Goal: Task Accomplishment & Management: Use online tool/utility

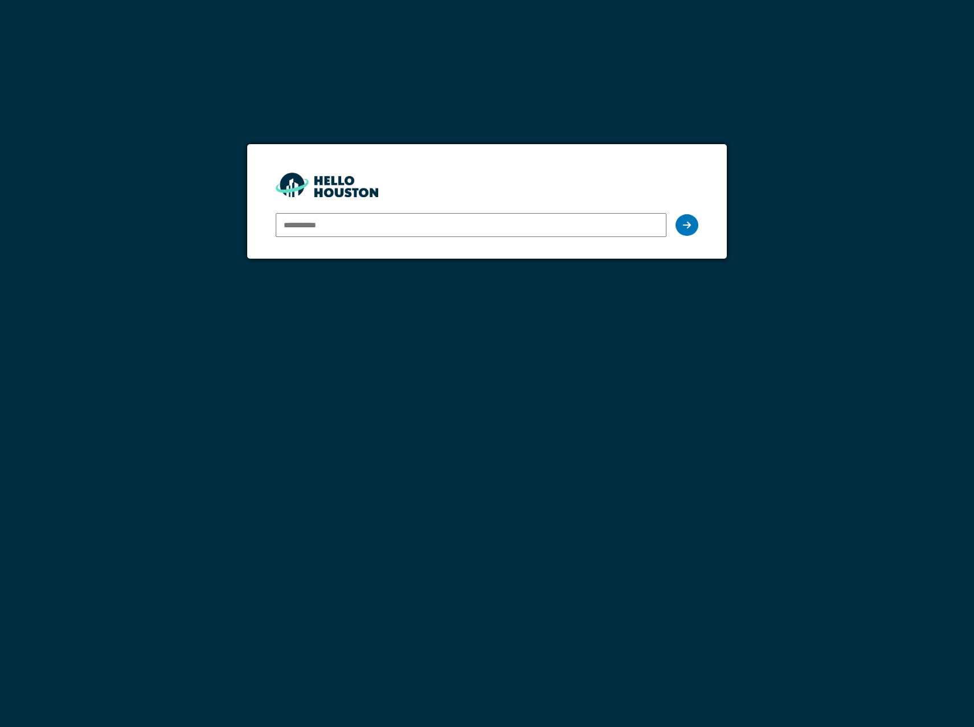
type input "**********"
click at [702, 220] on form "**********" at bounding box center [487, 201] width 480 height 114
click at [692, 222] on div at bounding box center [687, 225] width 23 height 22
click at [685, 225] on icon at bounding box center [687, 224] width 8 height 9
click at [422, 229] on input "**********" at bounding box center [471, 225] width 391 height 24
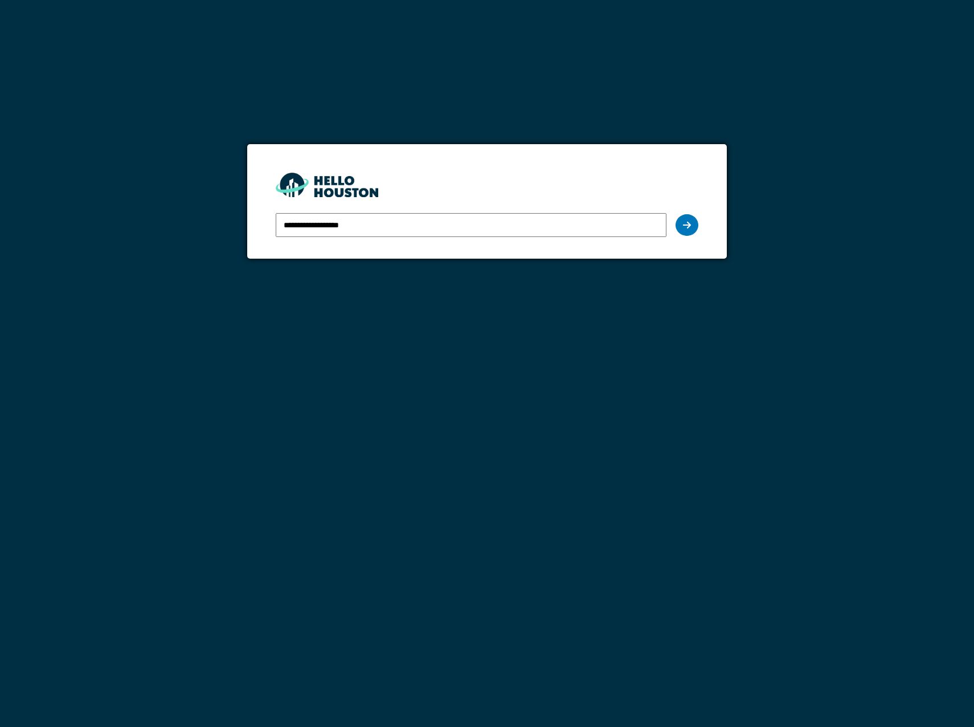
click at [665, 233] on input "**********" at bounding box center [471, 225] width 391 height 24
click at [698, 223] on div at bounding box center [687, 225] width 23 height 22
click at [692, 224] on div at bounding box center [687, 225] width 23 height 22
click at [428, 228] on input "**********" at bounding box center [471, 225] width 391 height 24
click at [685, 230] on div at bounding box center [687, 225] width 23 height 22
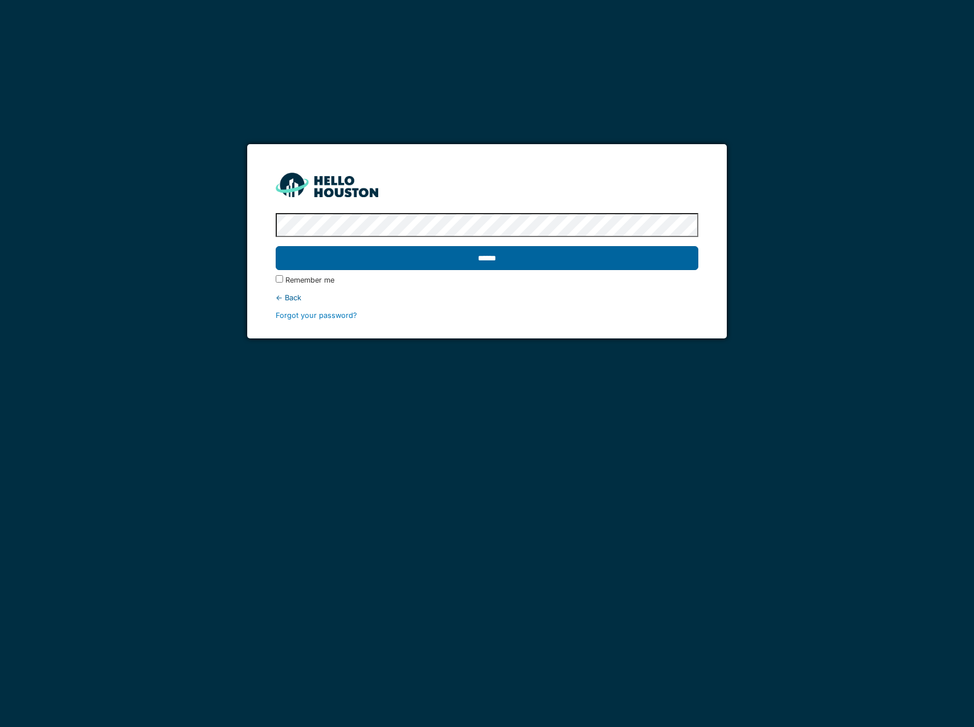
click at [512, 265] on input "******" at bounding box center [487, 258] width 423 height 24
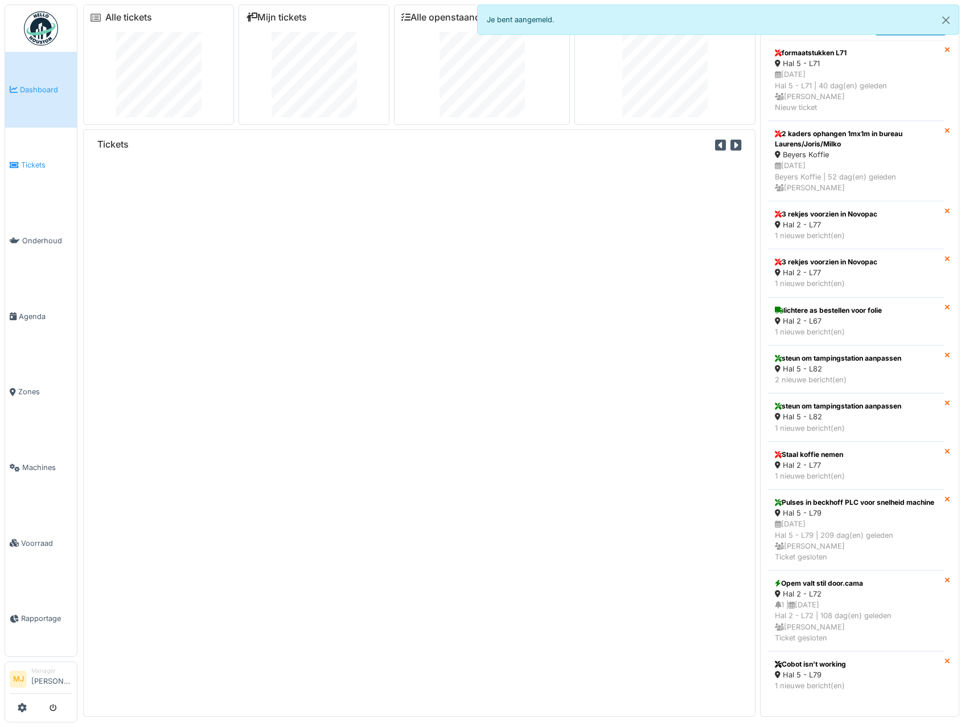
click at [48, 160] on span "Tickets" at bounding box center [46, 164] width 51 height 11
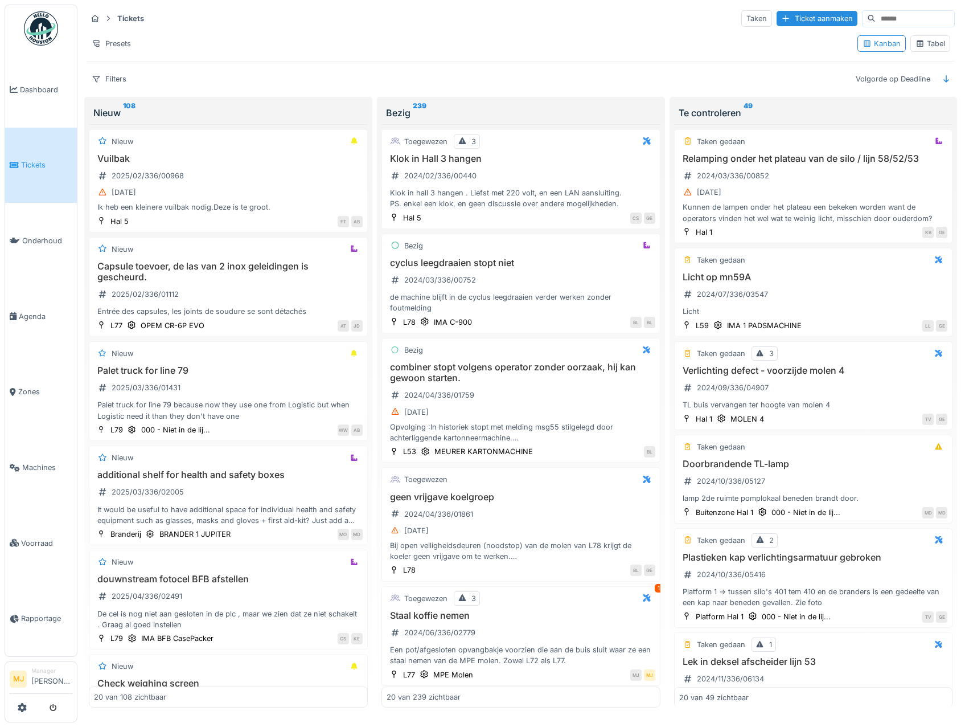
click at [933, 47] on div "Tabel" at bounding box center [931, 43] width 30 height 11
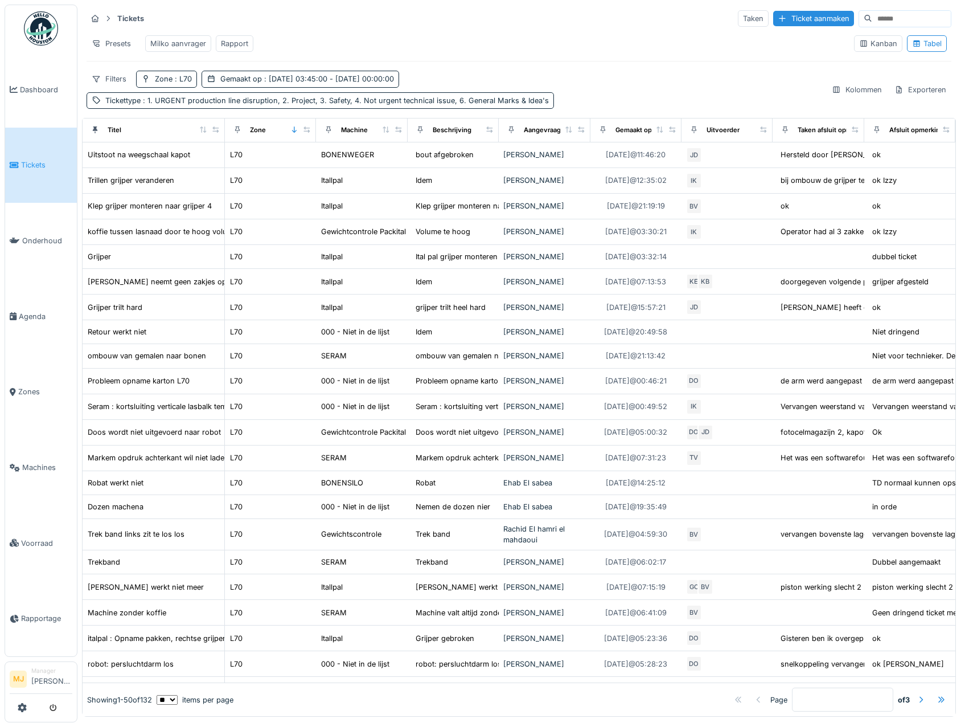
click at [247, 39] on div "Rapport" at bounding box center [234, 43] width 27 height 11
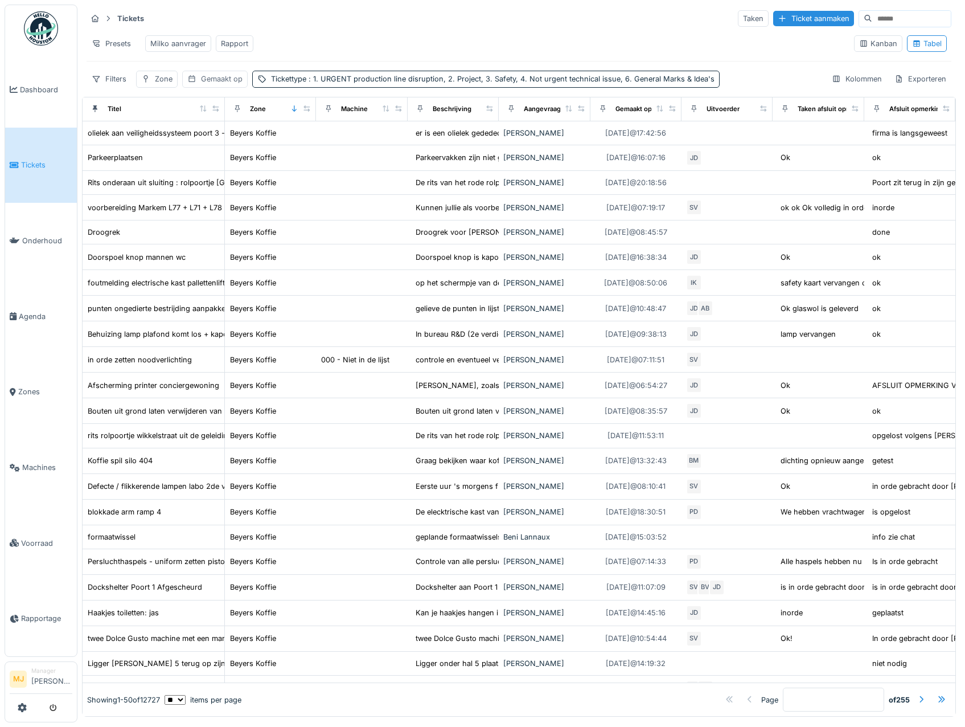
click at [223, 84] on div "Gemaakt op" at bounding box center [222, 78] width 42 height 11
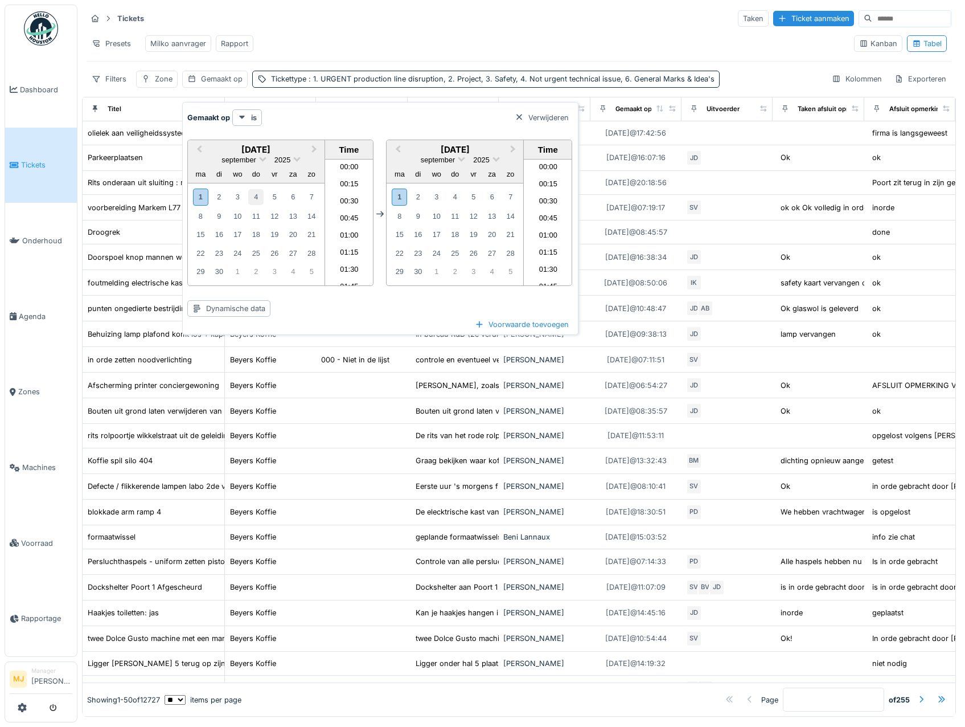
scroll to position [681, 0]
click at [199, 149] on span "Previous Month" at bounding box center [199, 149] width 0 height 13
click at [200, 274] on div "25" at bounding box center [200, 270] width 15 height 15
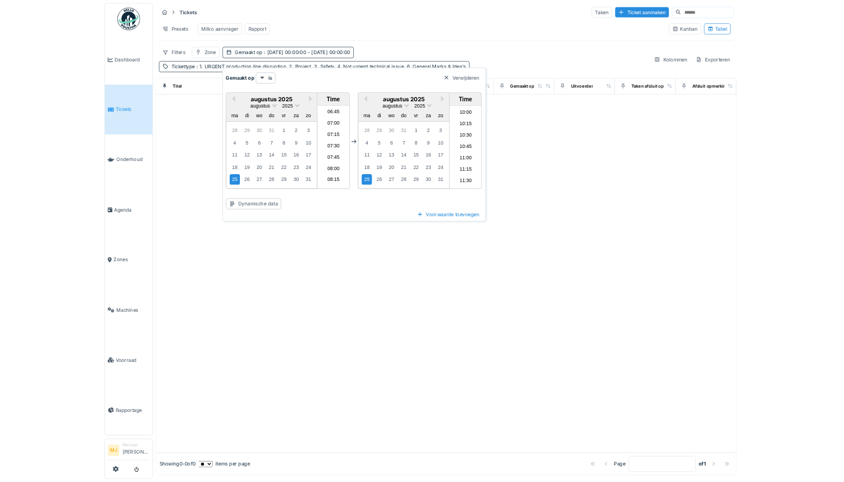
scroll to position [282, 0]
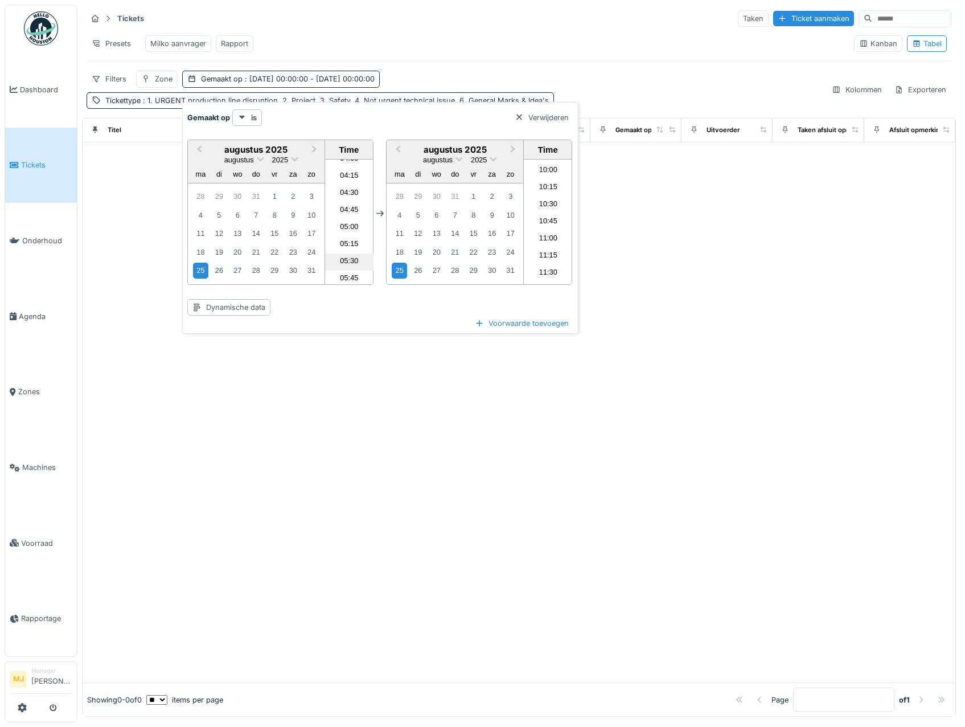
click at [347, 264] on li "05:30" at bounding box center [349, 261] width 48 height 17
click at [506, 271] on div "31" at bounding box center [510, 270] width 15 height 15
click at [547, 270] on li "11:30" at bounding box center [548, 273] width 48 height 17
click at [520, 73] on div "Tickets Taken Ticket aanmaken Presets [PERSON_NAME] aanvrager Rapport Kanban Ta…" at bounding box center [519, 59] width 874 height 109
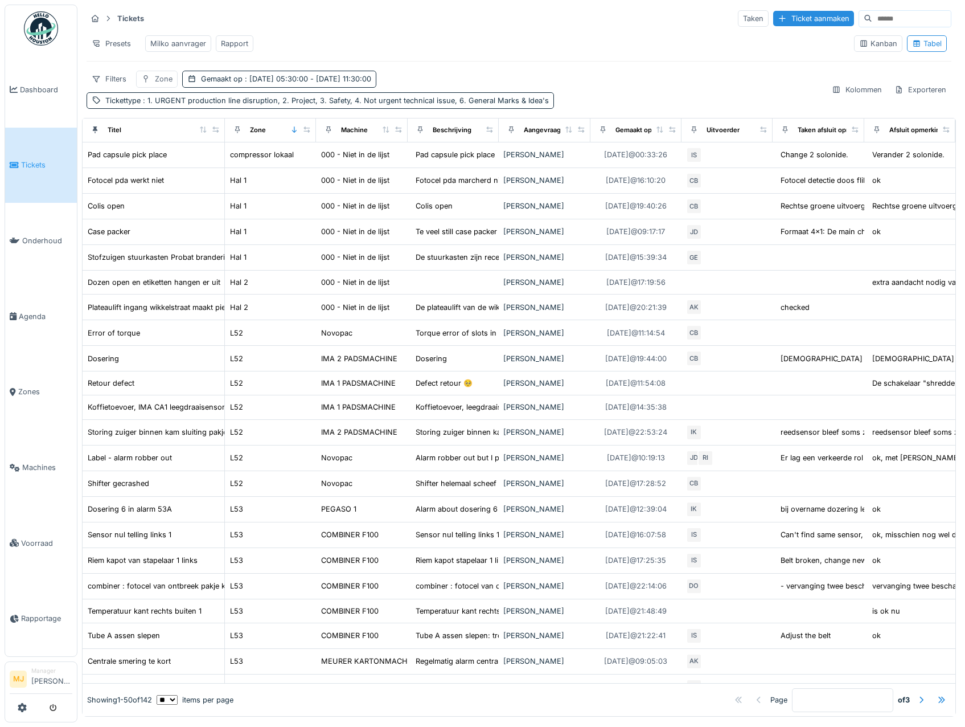
click at [158, 84] on div "Zone" at bounding box center [164, 78] width 18 height 11
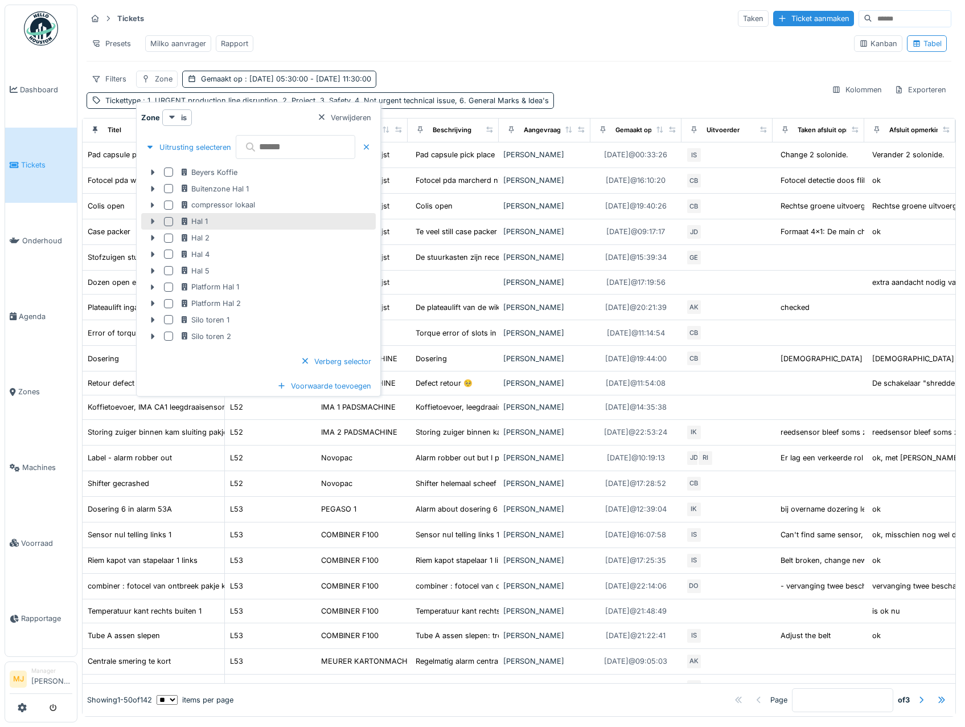
click at [152, 219] on icon at bounding box center [153, 222] width 3 height 6
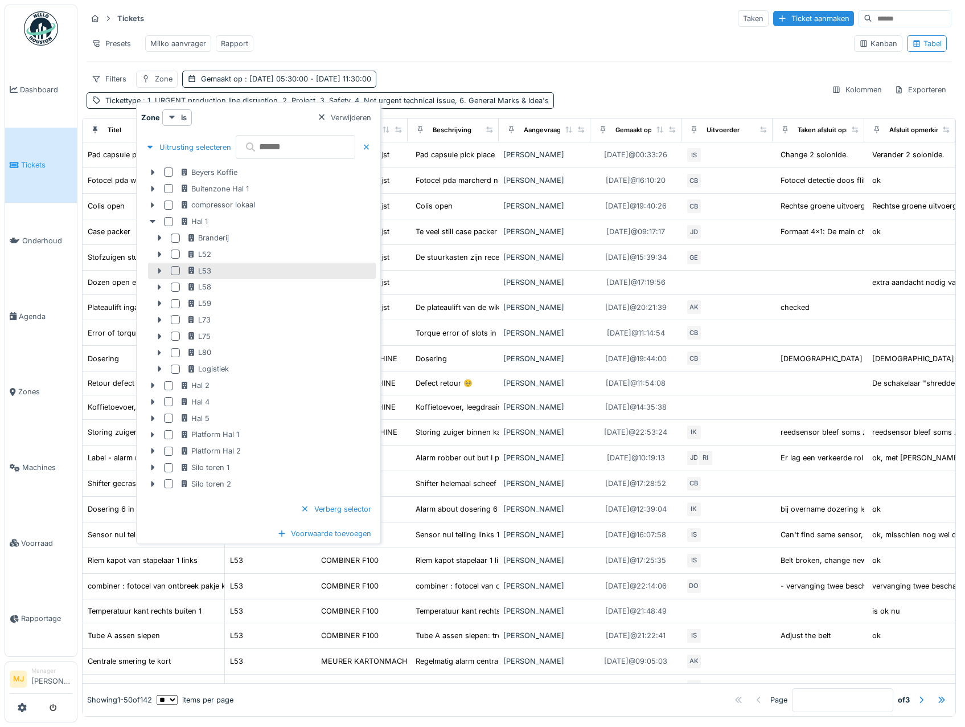
click at [154, 268] on div at bounding box center [159, 271] width 18 height 12
click at [162, 271] on icon at bounding box center [159, 270] width 9 height 7
click at [158, 272] on icon at bounding box center [159, 271] width 3 height 6
click at [159, 272] on icon at bounding box center [160, 270] width 6 height 3
click at [159, 268] on icon at bounding box center [159, 270] width 9 height 7
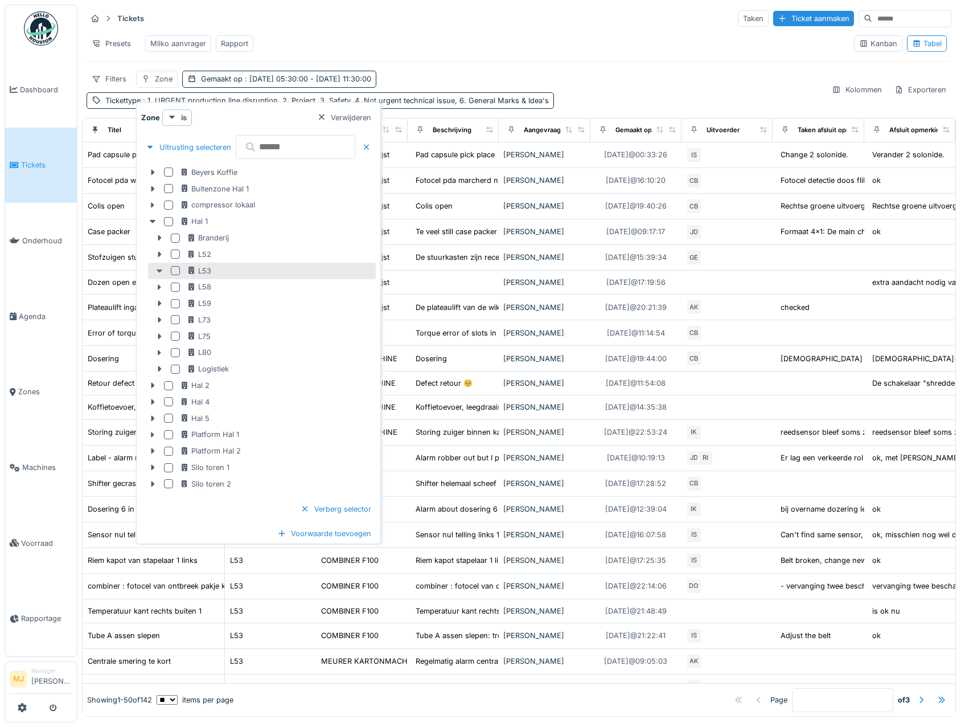
click at [159, 273] on icon at bounding box center [159, 270] width 9 height 7
click at [178, 270] on div at bounding box center [175, 270] width 9 height 9
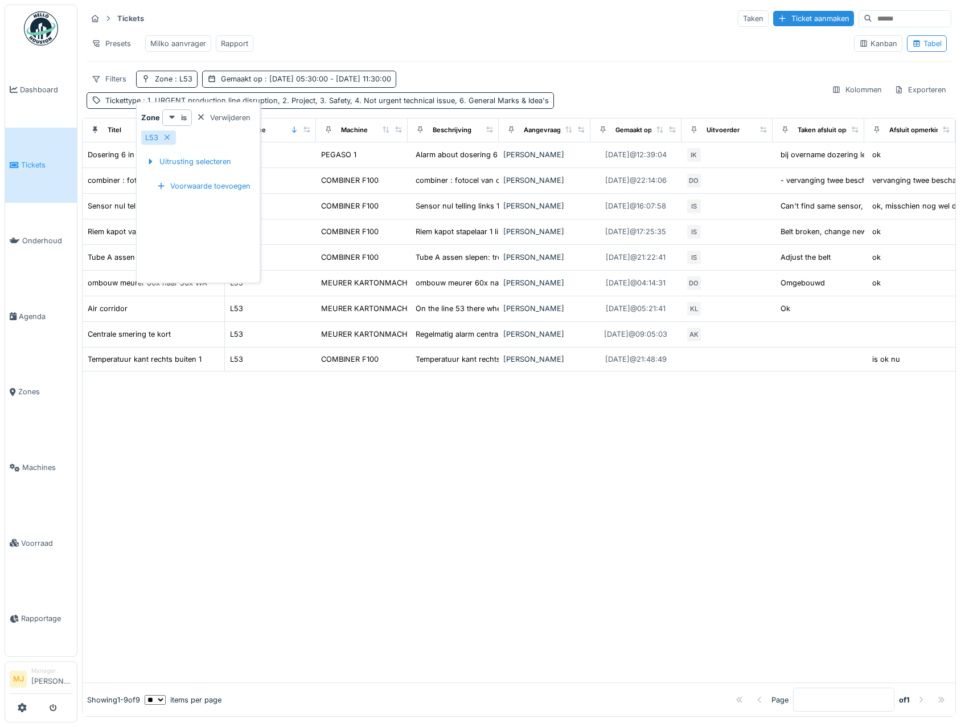
click at [588, 54] on div "Presets Milko aanvrager Rapport" at bounding box center [466, 44] width 759 height 26
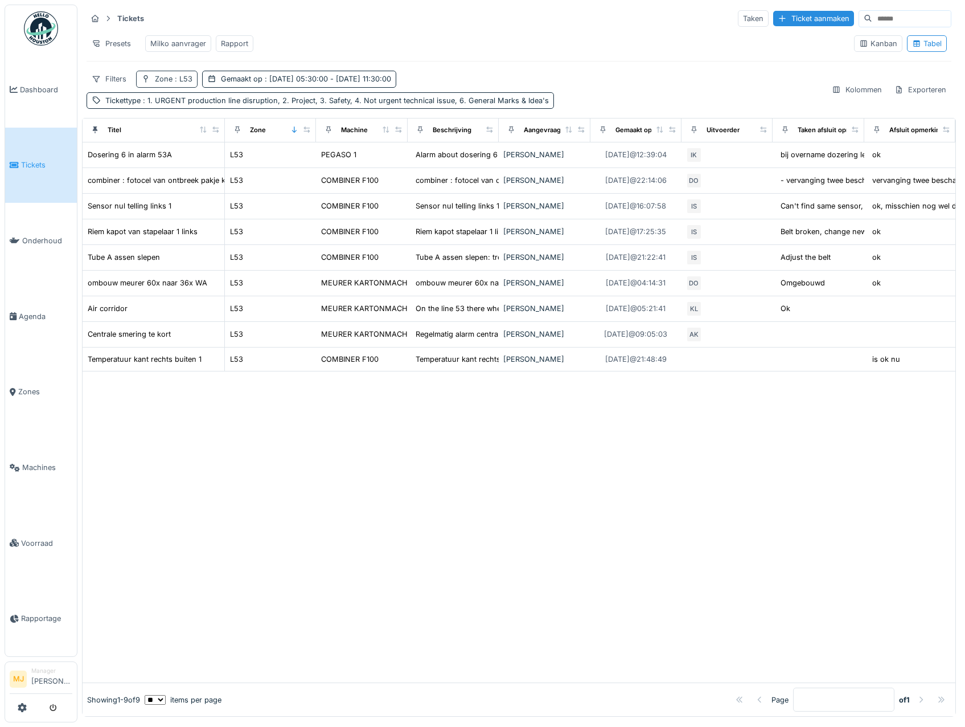
click at [163, 84] on div "Zone : L53" at bounding box center [174, 78] width 38 height 11
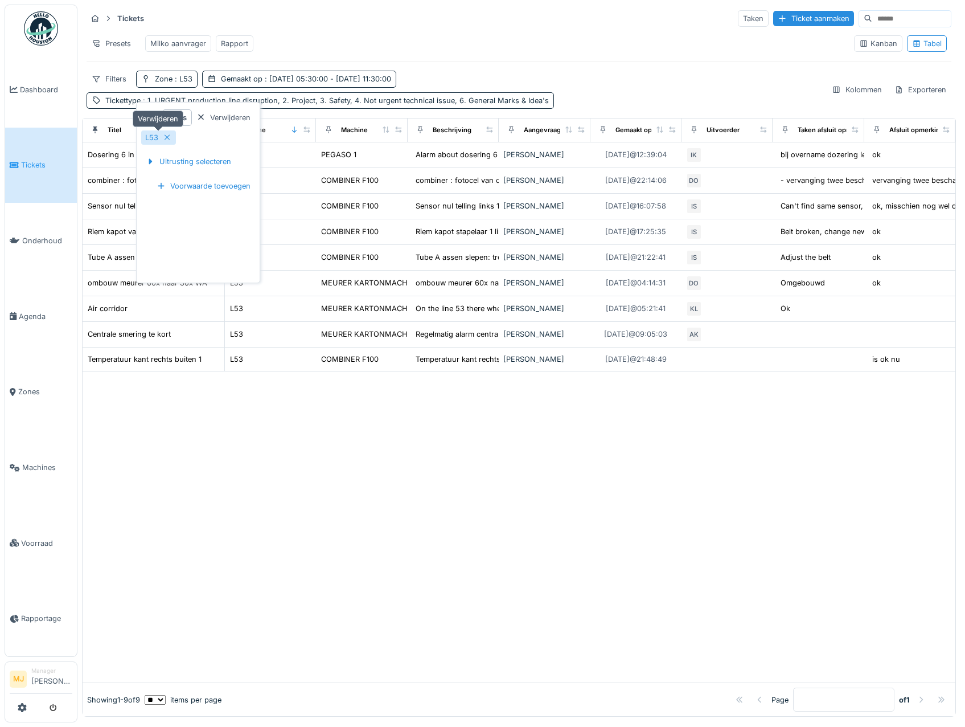
click at [166, 136] on icon at bounding box center [167, 137] width 9 height 7
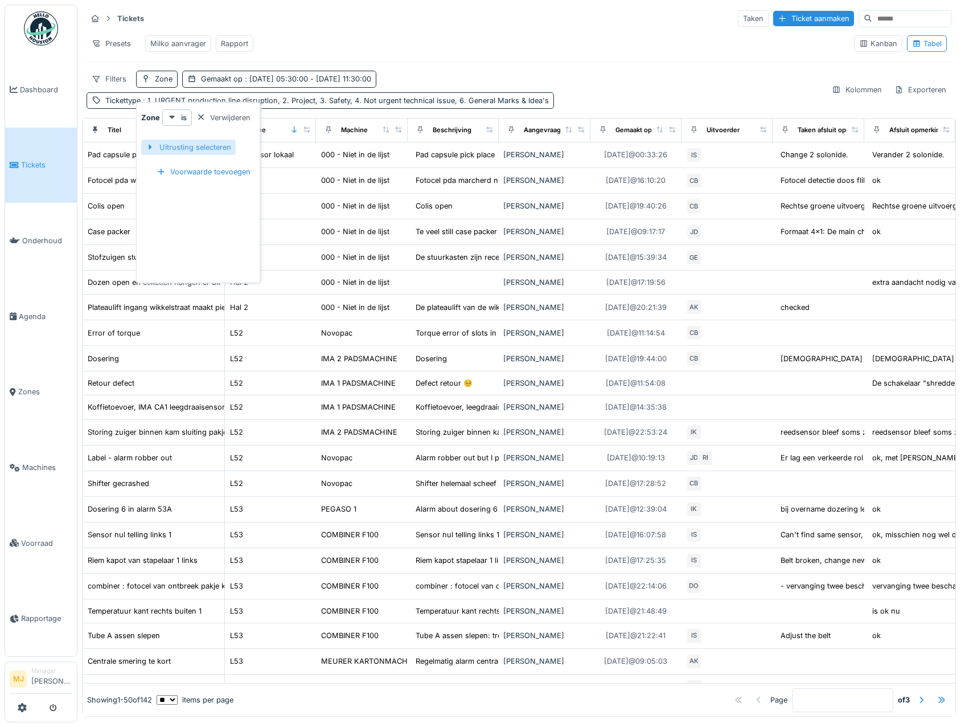
click at [153, 145] on div at bounding box center [150, 147] width 9 height 11
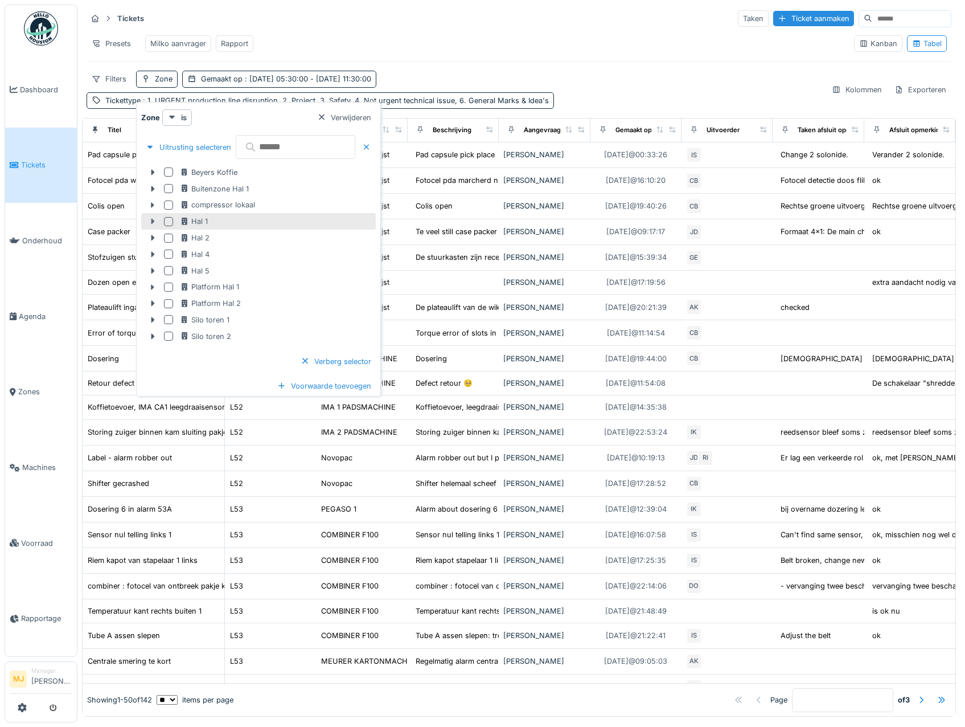
click at [154, 223] on icon at bounding box center [152, 221] width 9 height 7
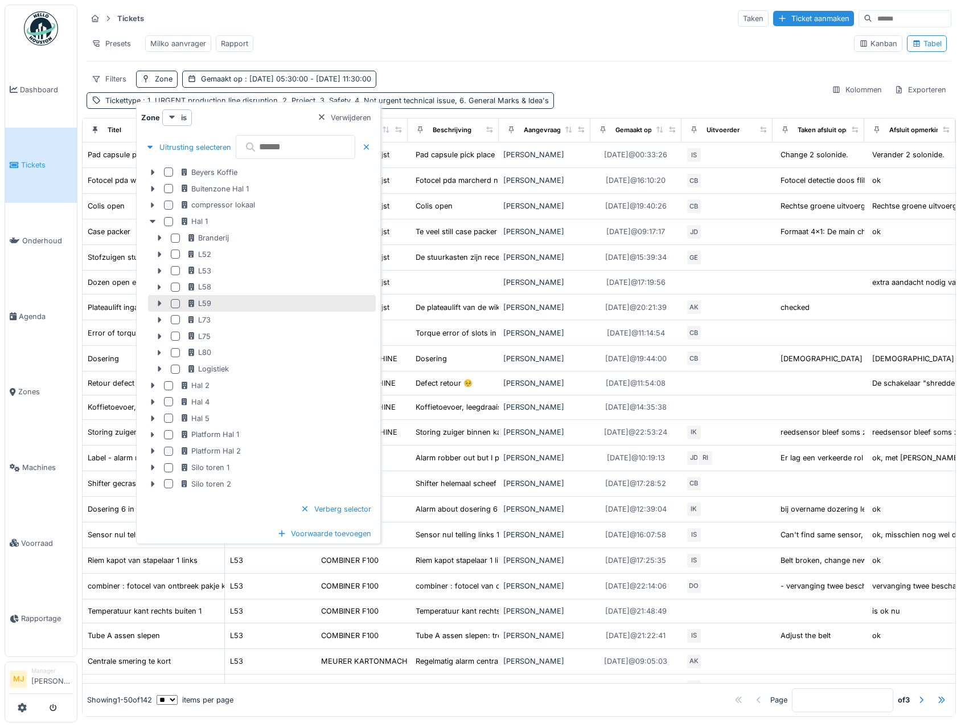
click at [176, 302] on div at bounding box center [175, 303] width 9 height 9
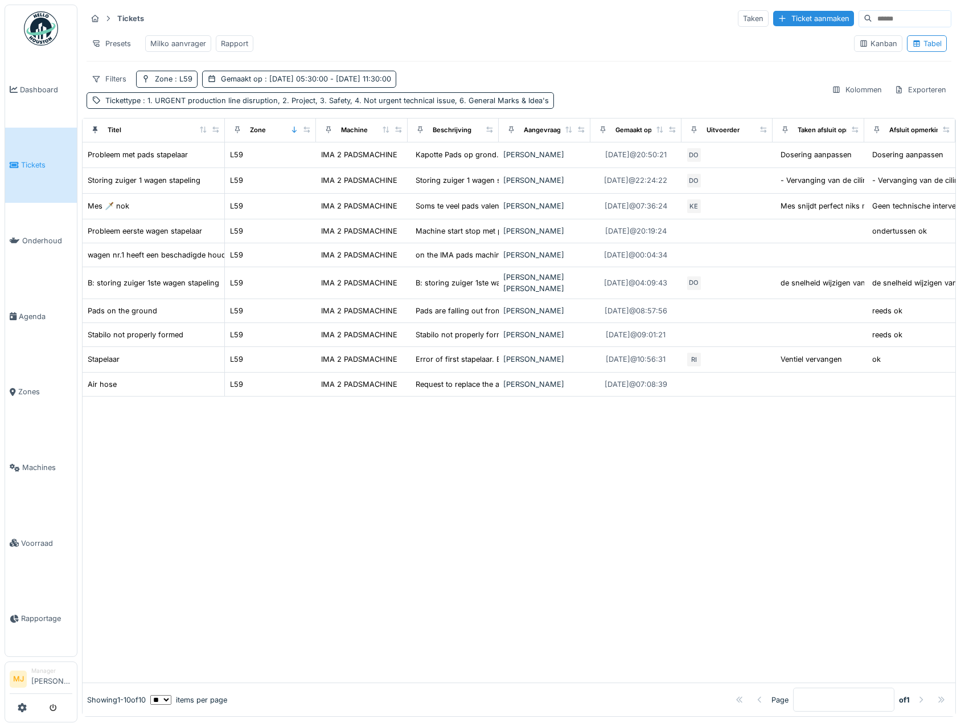
click at [617, 101] on div "Filters Zone : L59 Gemaakt op : [DATE] 05:30:00 - [DATE] 11:30:00 Tickettype : …" at bounding box center [455, 90] width 736 height 38
